Goal: Use online tool/utility: Utilize a website feature to perform a specific function

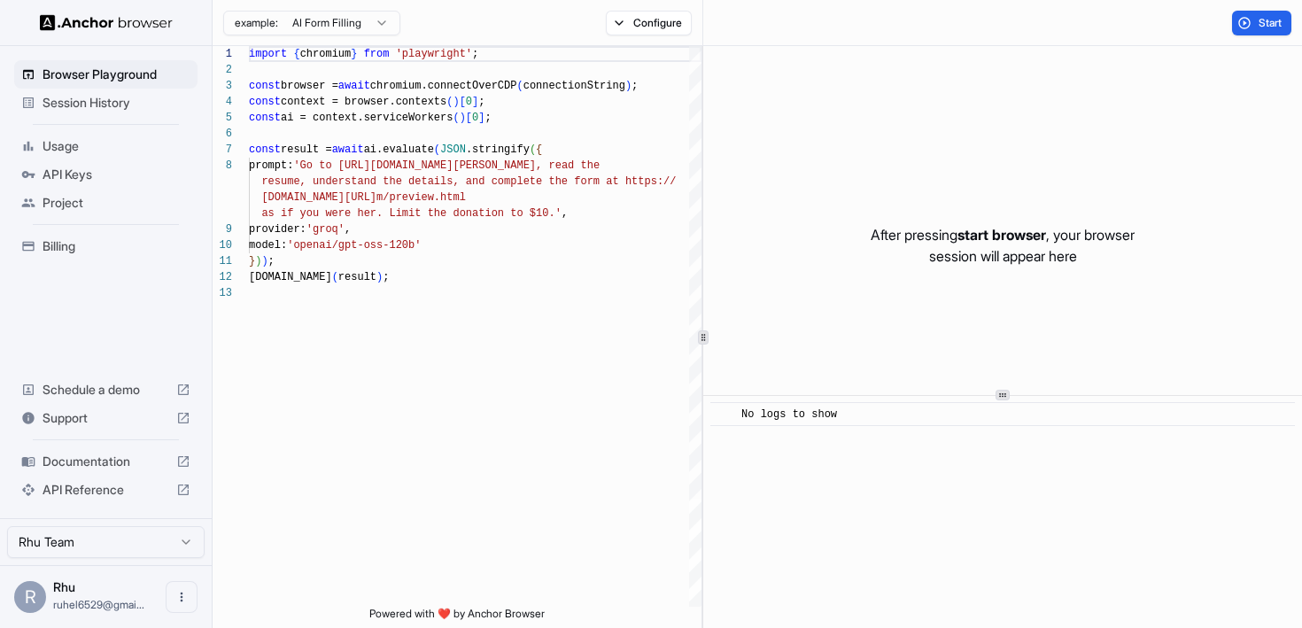
scroll to position [112, 0]
click at [1260, 17] on span "Start" at bounding box center [1271, 23] width 25 height 14
